Goal: Task Accomplishment & Management: Use online tool/utility

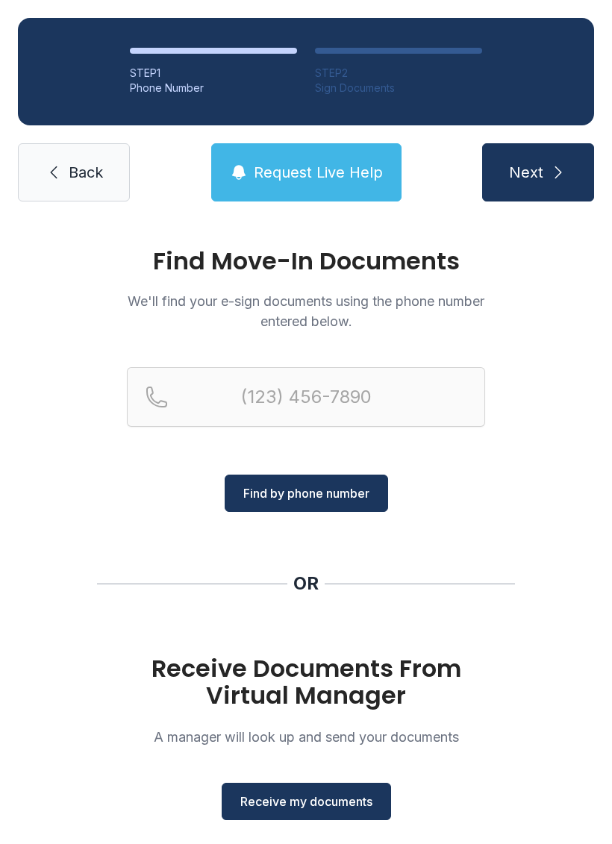
click at [248, 803] on span "Receive my documents" at bounding box center [306, 802] width 132 height 18
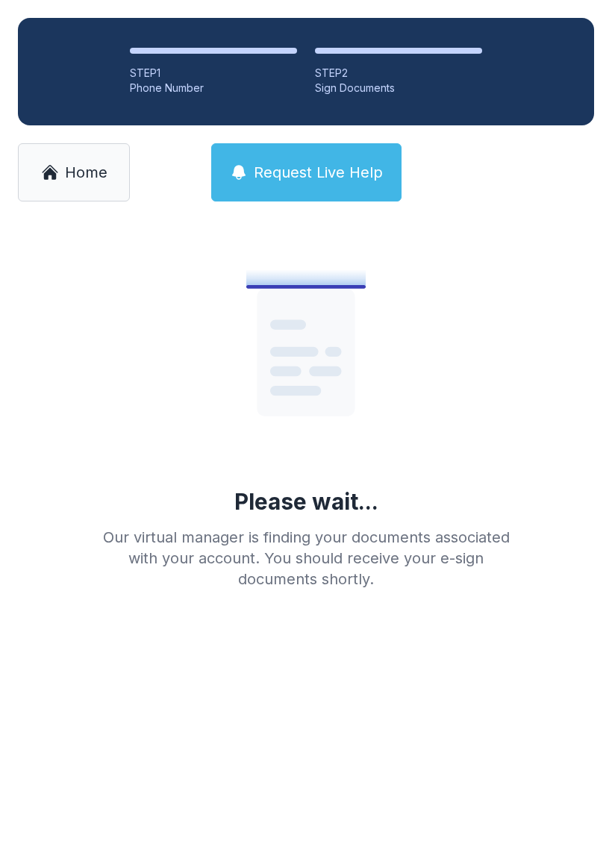
click at [13, 143] on div "STEP 1 Phone Number STEP 2 Sign Documents Home Request Live Help" at bounding box center [306, 109] width 612 height 219
click at [34, 169] on link "Home" at bounding box center [74, 172] width 112 height 58
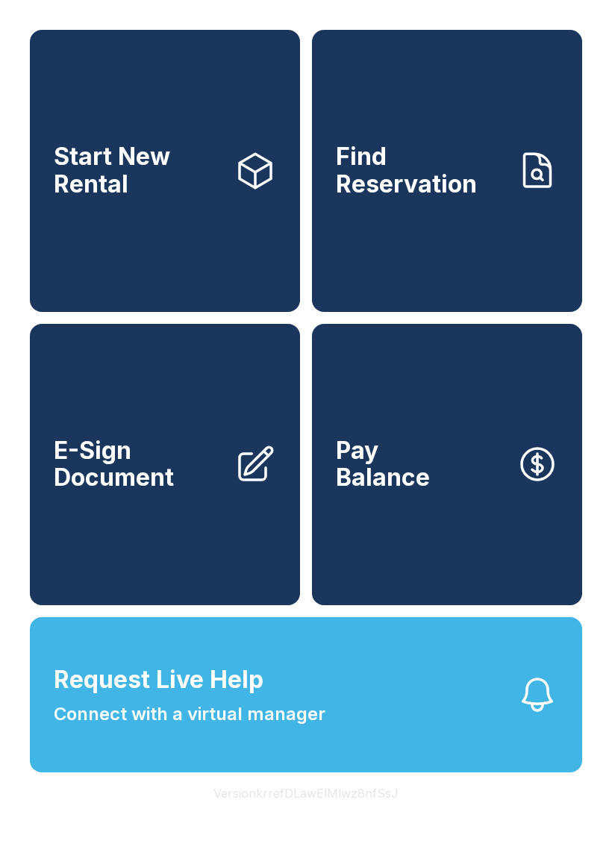
click at [58, 492] on span "E-Sign Document" at bounding box center [138, 464] width 169 height 54
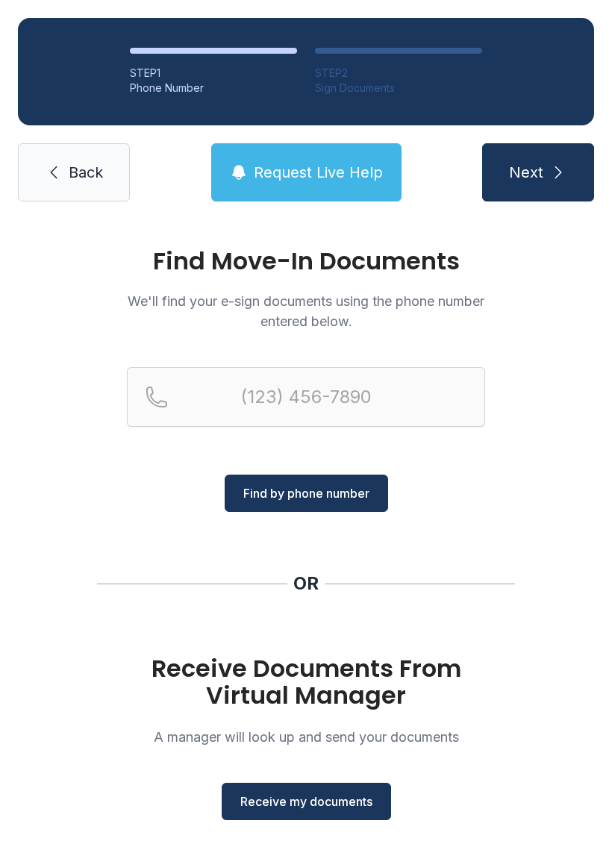
click at [246, 784] on button "Receive my documents" at bounding box center [306, 801] width 169 height 37
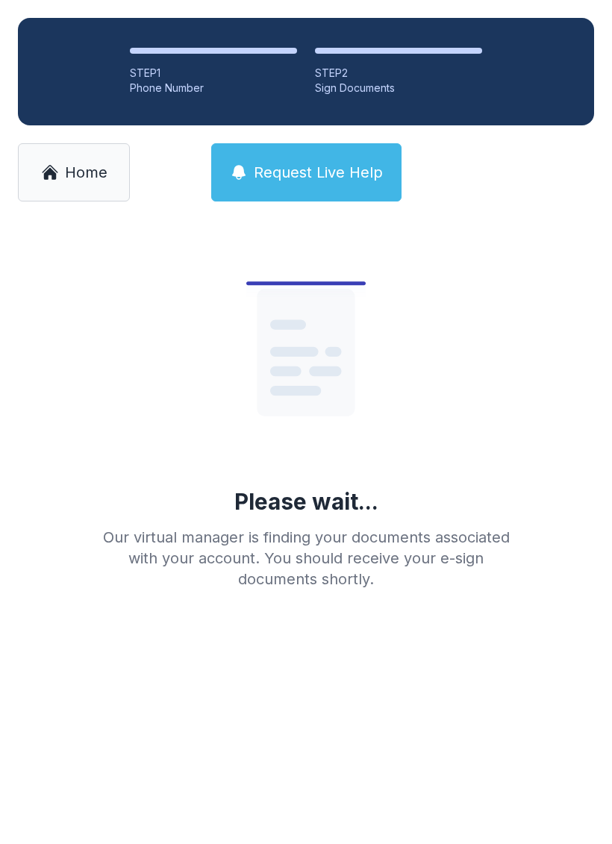
click at [20, 159] on link "Home" at bounding box center [74, 172] width 112 height 58
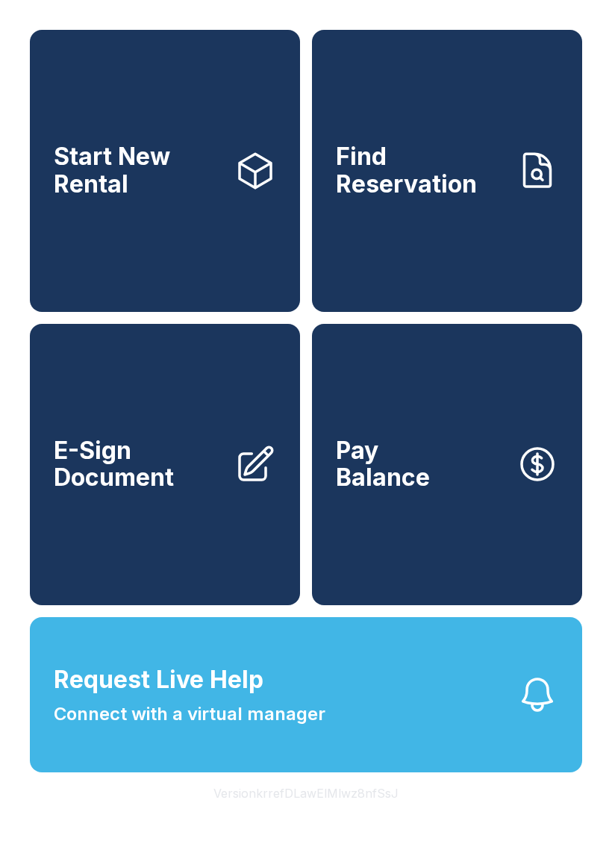
click at [84, 487] on span "E-Sign Document" at bounding box center [138, 464] width 169 height 54
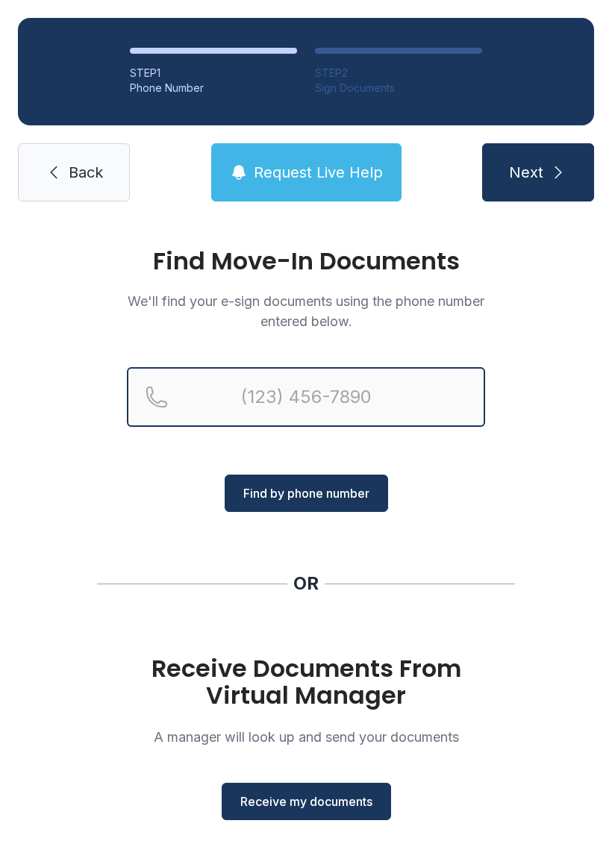
click at [224, 381] on input "Reservation phone number" at bounding box center [306, 397] width 358 height 60
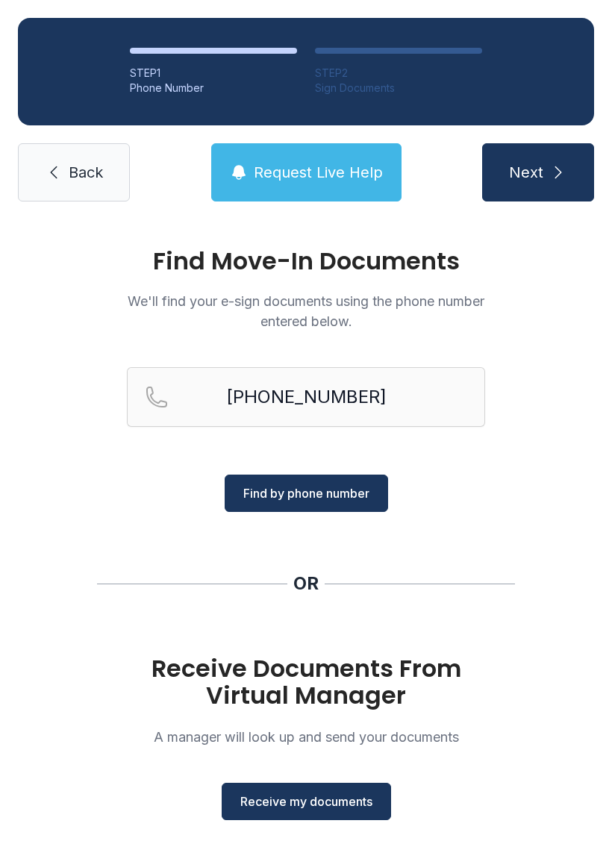
click at [306, 493] on span "Find by phone number" at bounding box center [306, 493] width 126 height 18
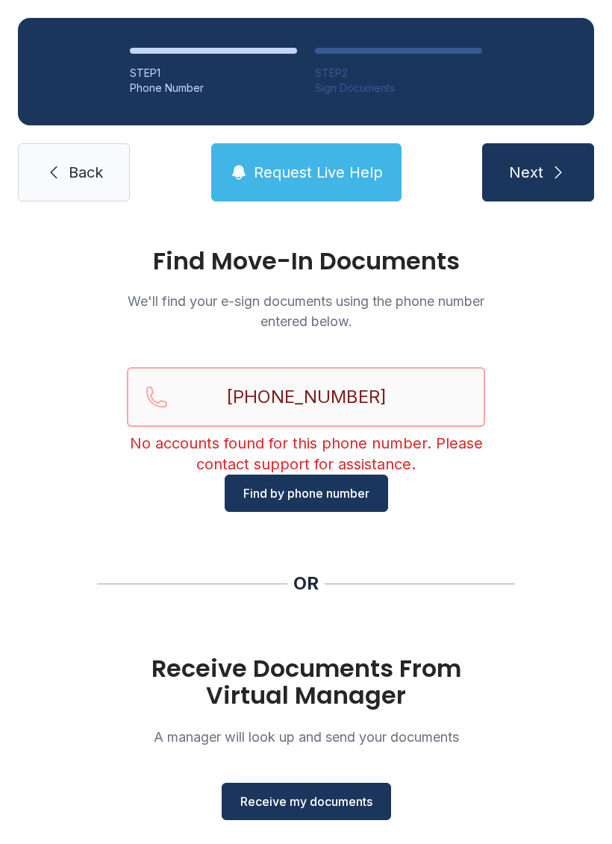
click at [398, 414] on input "[PHONE_NUMBER]" at bounding box center [306, 397] width 358 height 60
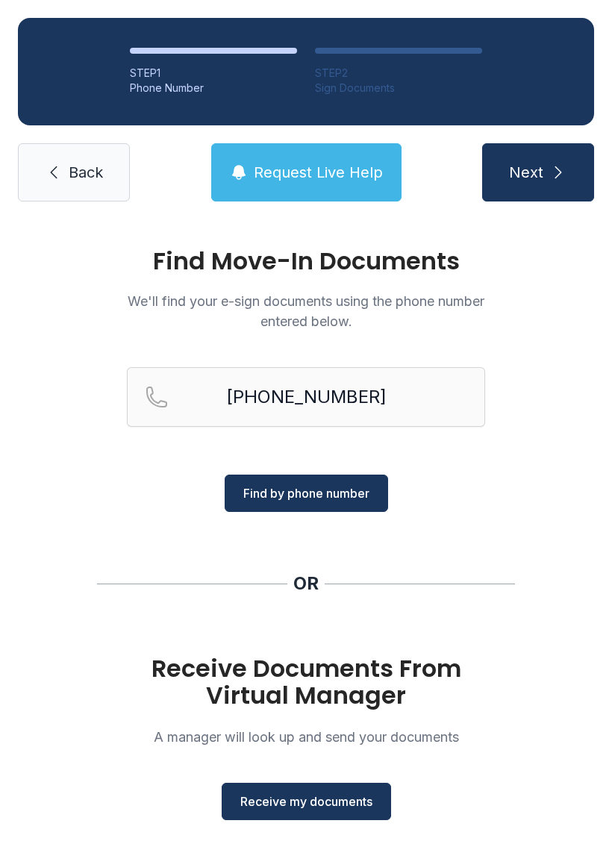
click at [317, 495] on span "Find by phone number" at bounding box center [306, 493] width 126 height 18
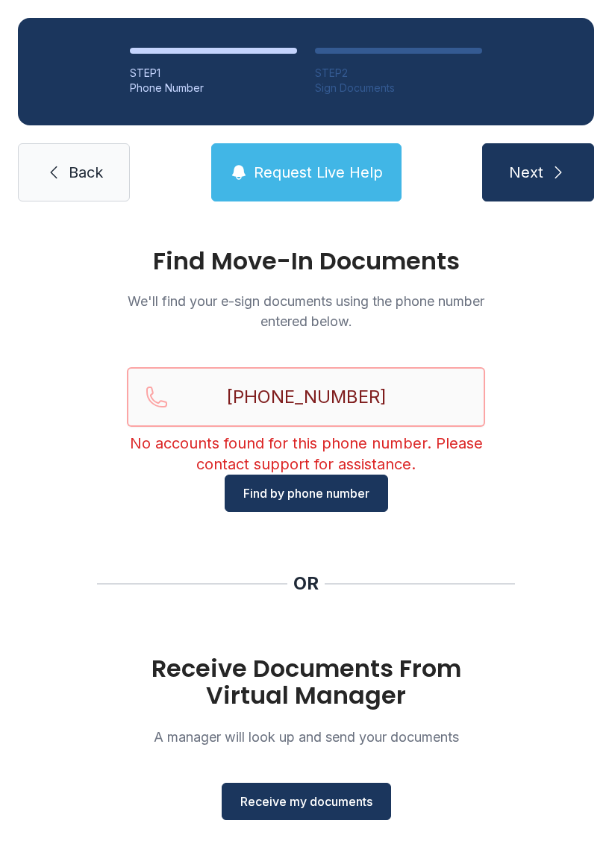
click at [392, 387] on input "[PHONE_NUMBER]" at bounding box center [306, 397] width 358 height 60
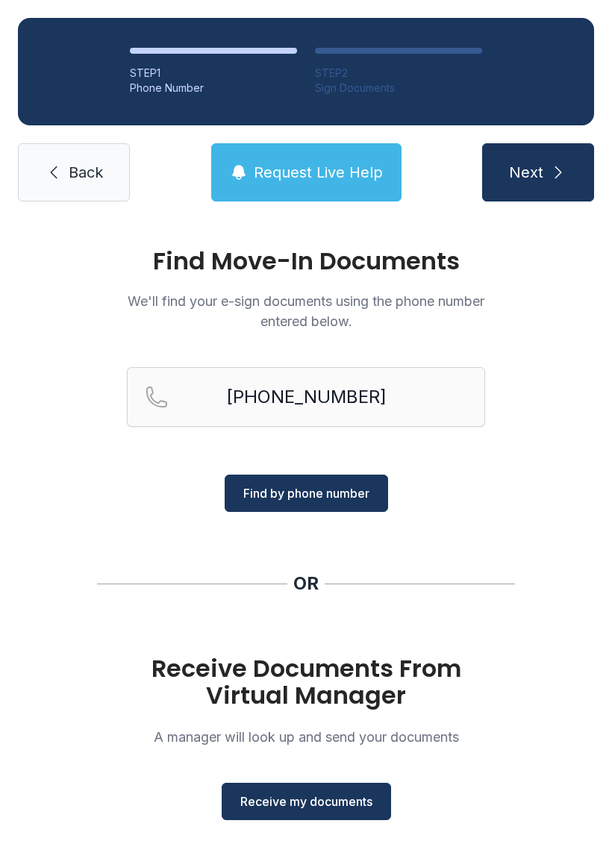
click at [313, 493] on span "Find by phone number" at bounding box center [306, 493] width 126 height 18
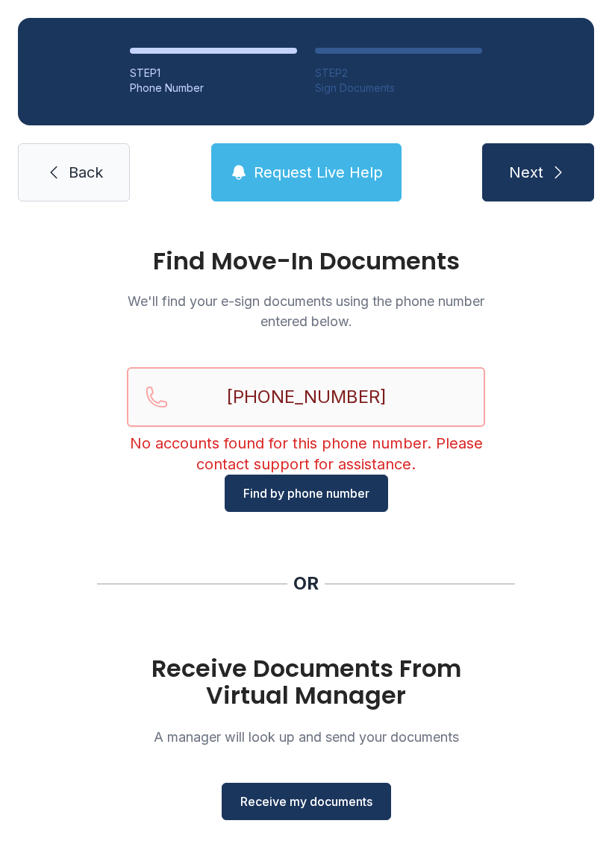
click at [422, 395] on input "[PHONE_NUMBER]" at bounding box center [306, 397] width 358 height 60
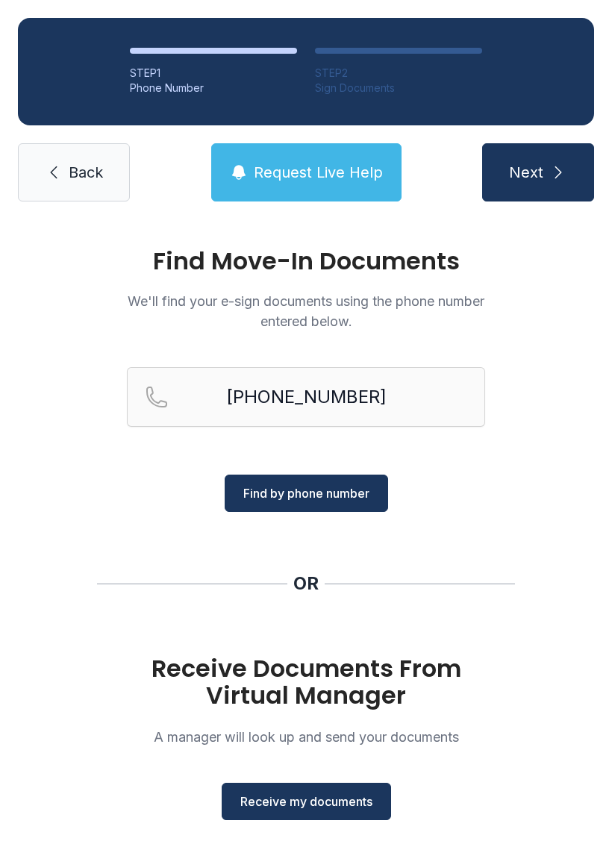
click at [311, 506] on button "Find by phone number" at bounding box center [306, 493] width 163 height 37
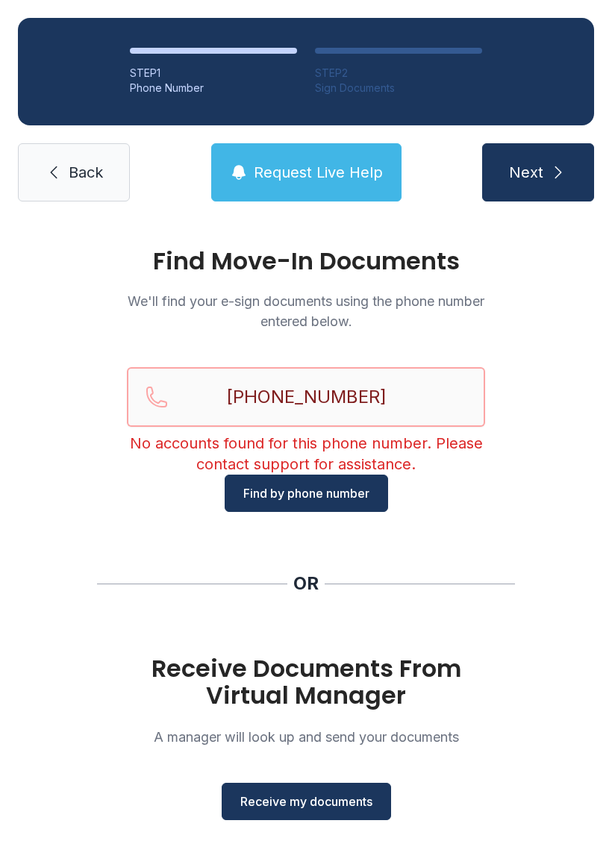
click at [437, 422] on input "[PHONE_NUMBER]" at bounding box center [306, 397] width 358 height 60
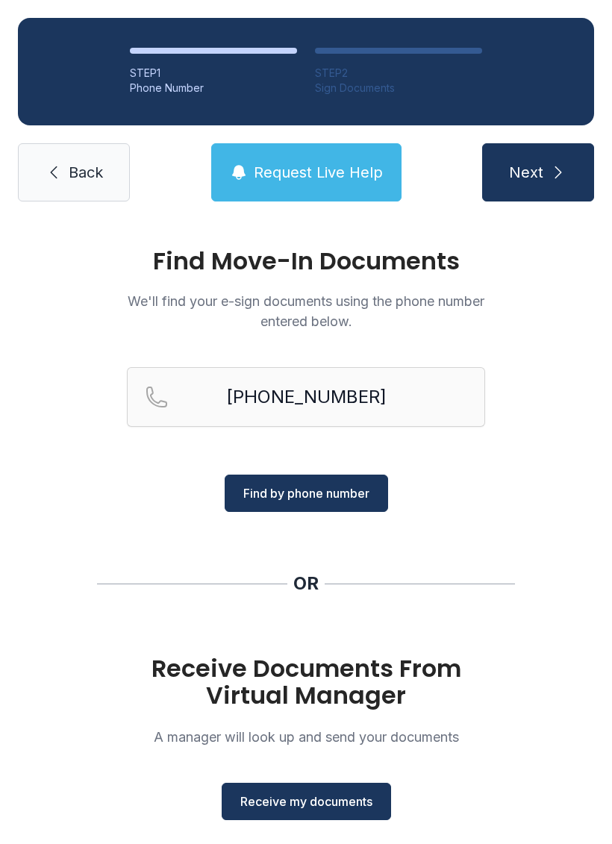
click at [349, 496] on span "Find by phone number" at bounding box center [306, 493] width 126 height 18
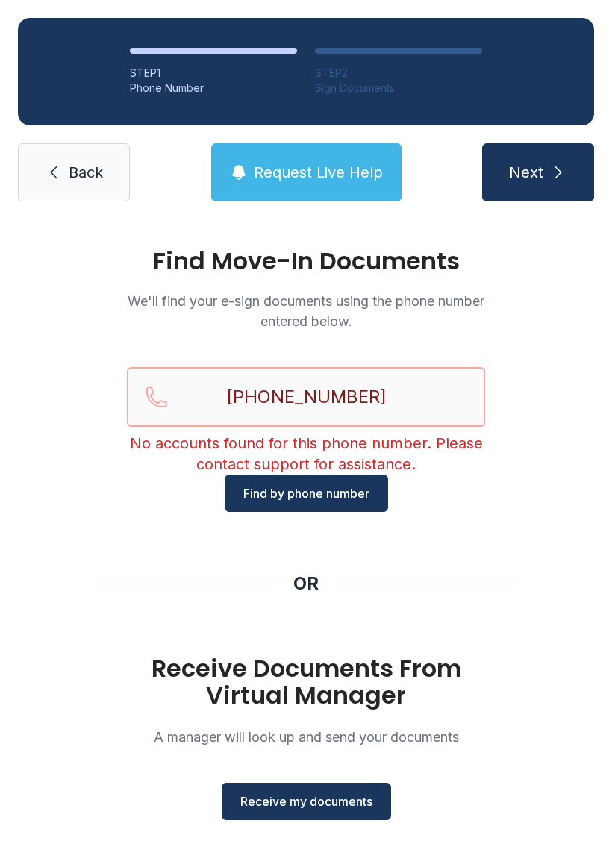
click at [425, 405] on input "[PHONE_NUMBER]" at bounding box center [306, 397] width 358 height 60
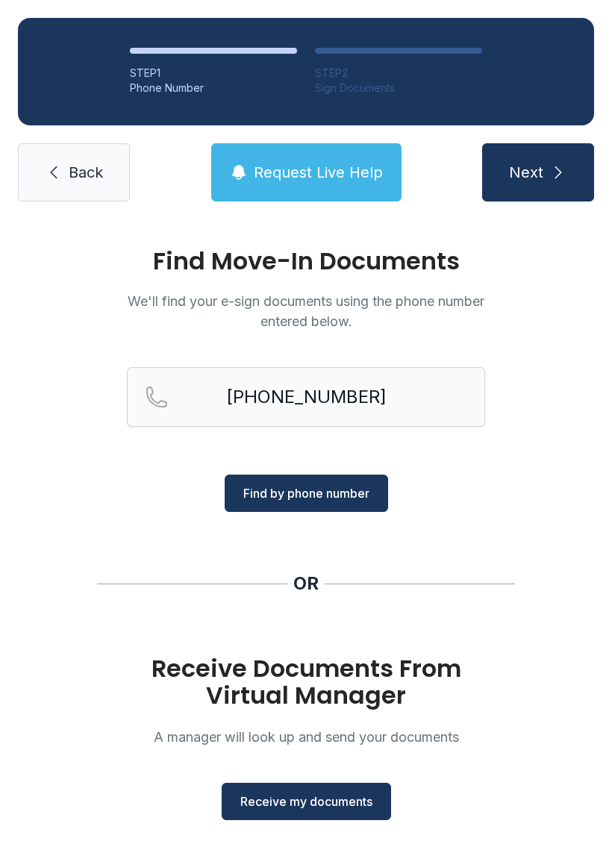
click at [340, 491] on span "Find by phone number" at bounding box center [306, 493] width 126 height 18
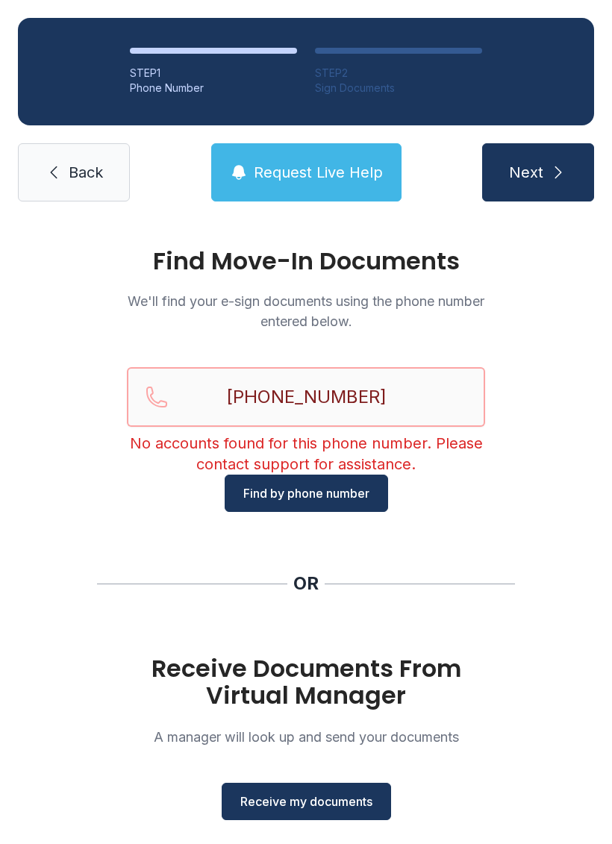
click at [430, 410] on input "[PHONE_NUMBER]" at bounding box center [306, 397] width 358 height 60
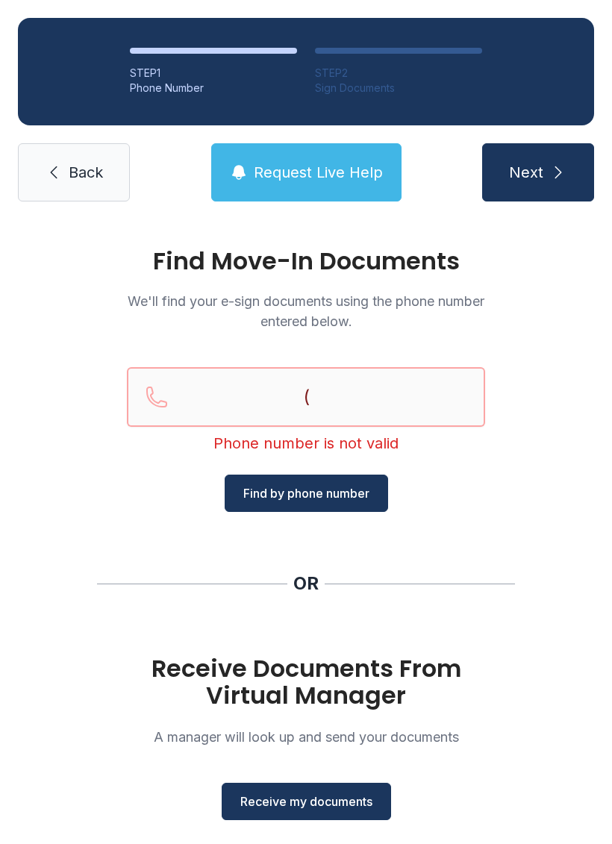
type input "("
click at [49, 199] on link "Back" at bounding box center [74, 172] width 112 height 58
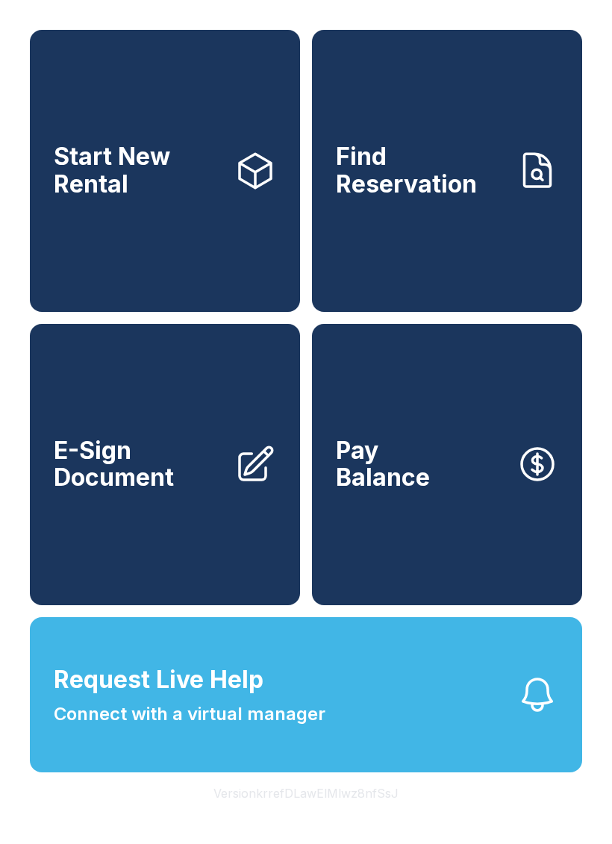
click at [289, 766] on button "Request Live Help Connect with a virtual manager" at bounding box center [306, 694] width 552 height 155
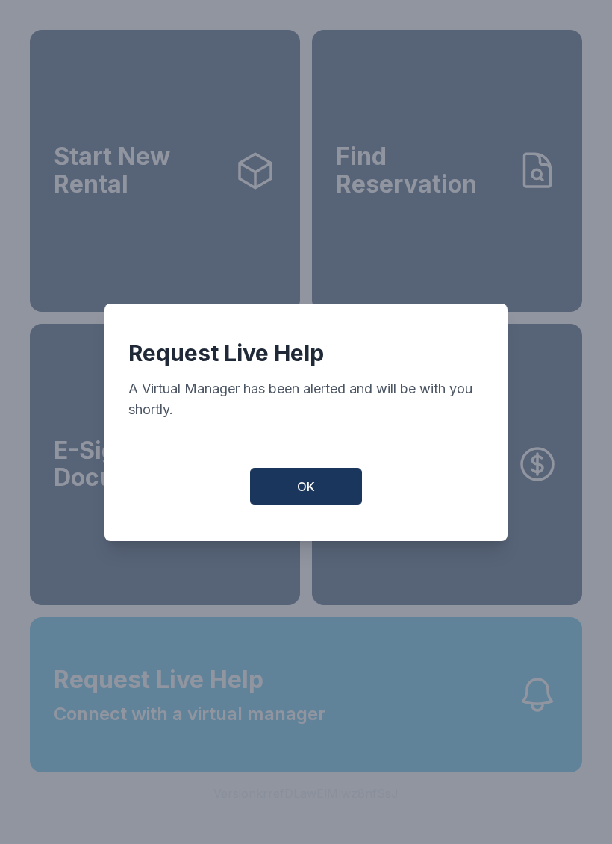
click at [336, 463] on div "Request Live Help A Virtual Manager has been alerted and will be with you short…" at bounding box center [305, 422] width 403 height 237
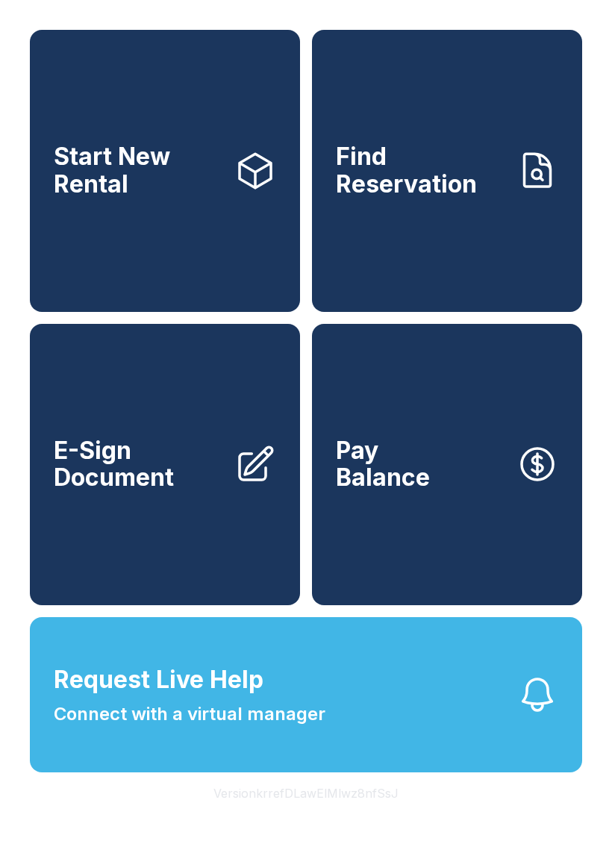
click at [287, 499] on link "E-Sign Document" at bounding box center [165, 465] width 270 height 282
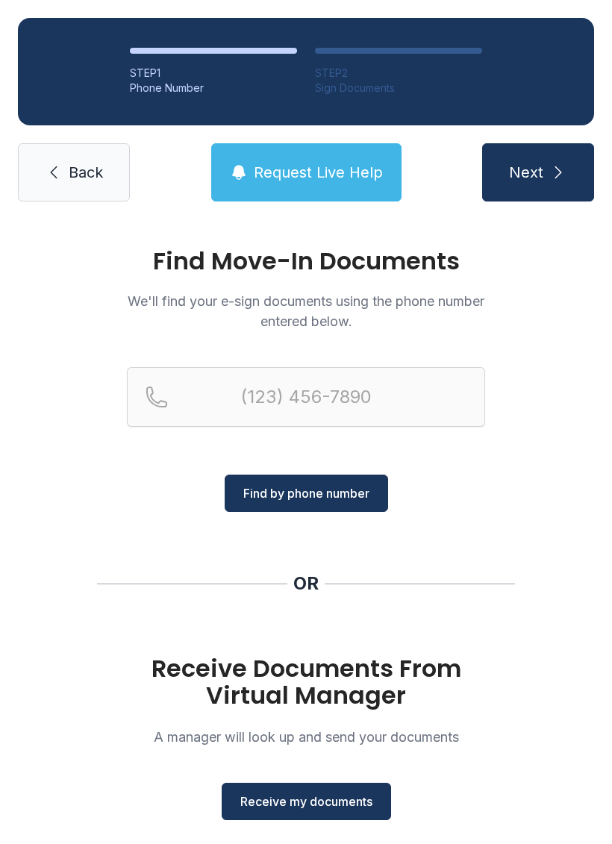
click at [34, 181] on link "Back" at bounding box center [74, 172] width 112 height 58
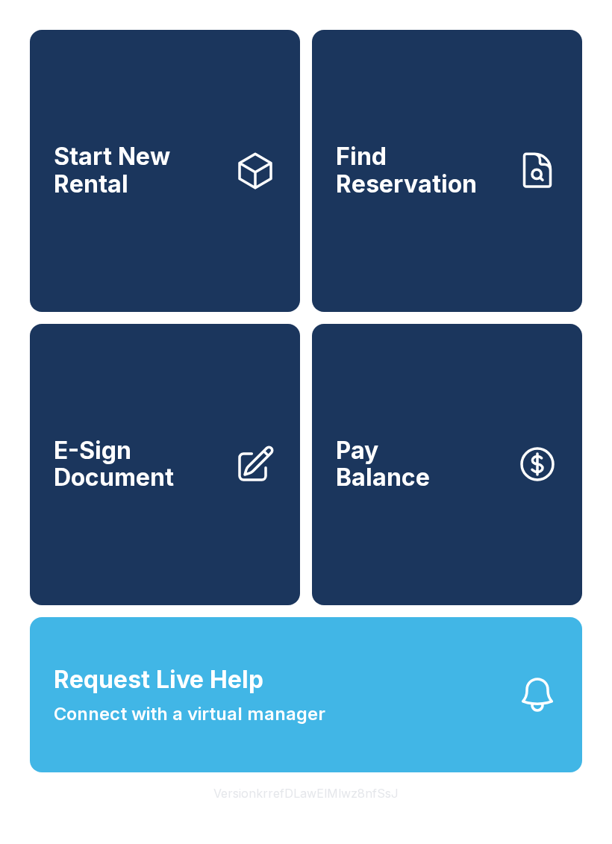
click at [186, 698] on span "Request Live Help" at bounding box center [159, 680] width 210 height 36
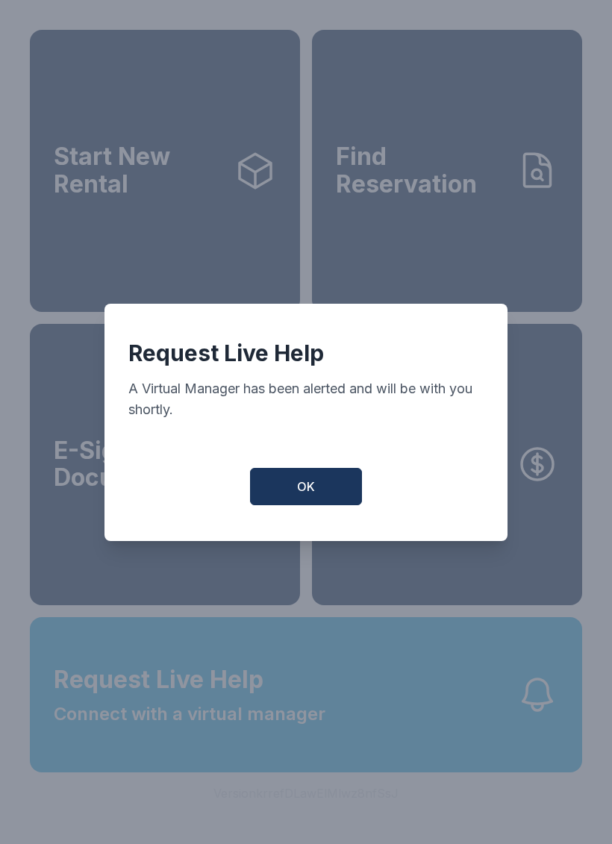
click at [307, 491] on span "OK" at bounding box center [306, 487] width 18 height 18
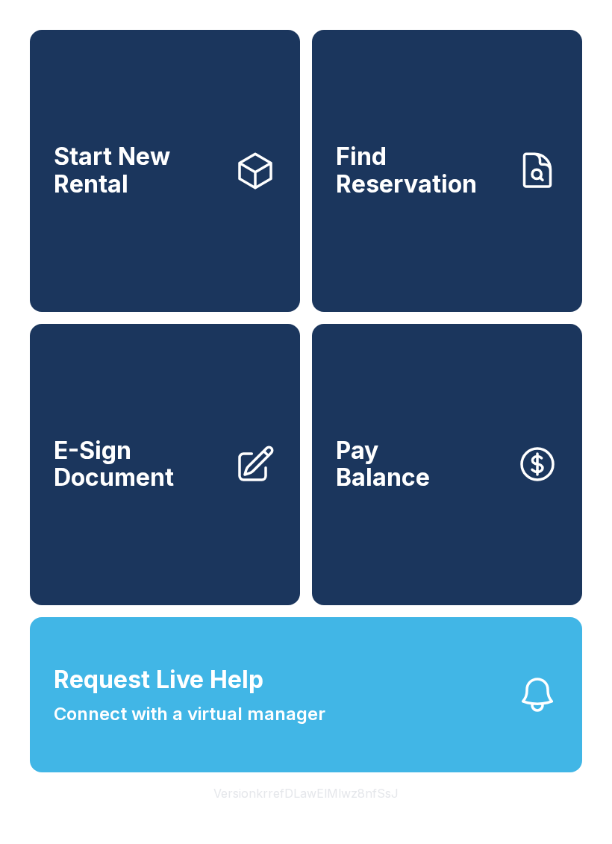
click at [478, 520] on button "Pay Balance" at bounding box center [447, 465] width 270 height 282
click at [443, 493] on button "Pay Balance" at bounding box center [447, 465] width 270 height 282
